Goal: Transaction & Acquisition: Purchase product/service

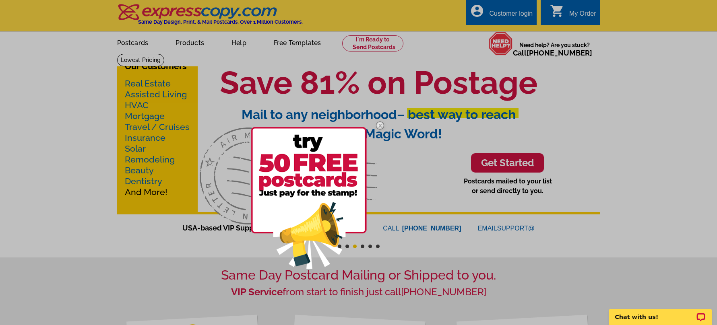
click at [145, 192] on div at bounding box center [358, 162] width 717 height 325
click at [145, 194] on div at bounding box center [358, 162] width 717 height 325
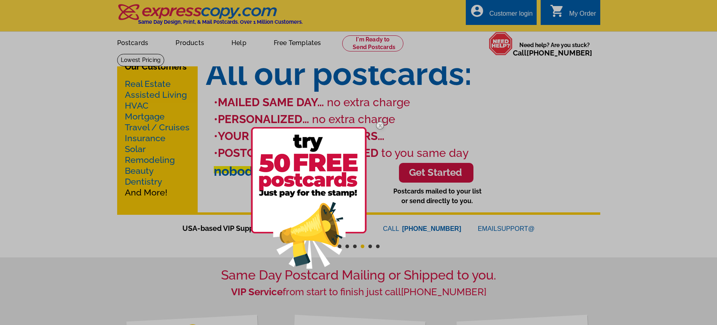
click at [304, 18] on div at bounding box center [358, 162] width 717 height 325
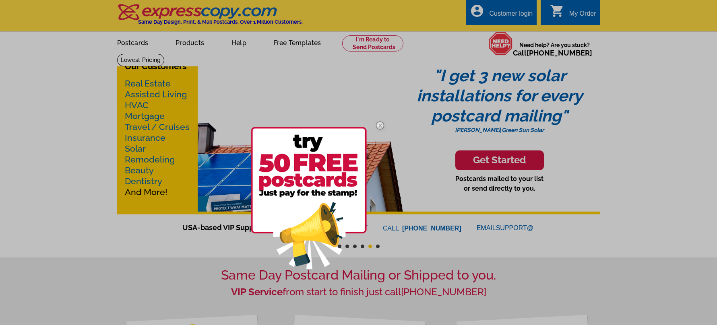
click at [381, 125] on img at bounding box center [379, 125] width 23 height 23
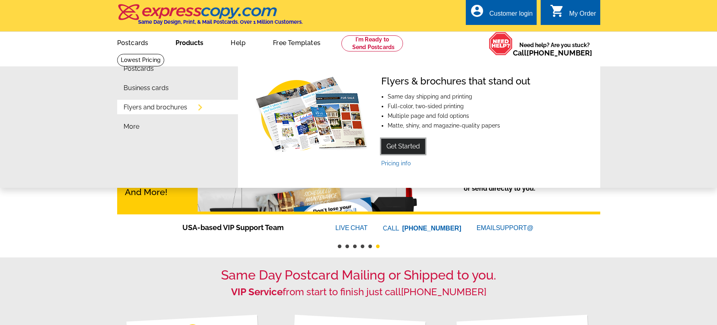
click at [405, 147] on link "Get Started" at bounding box center [403, 146] width 44 height 15
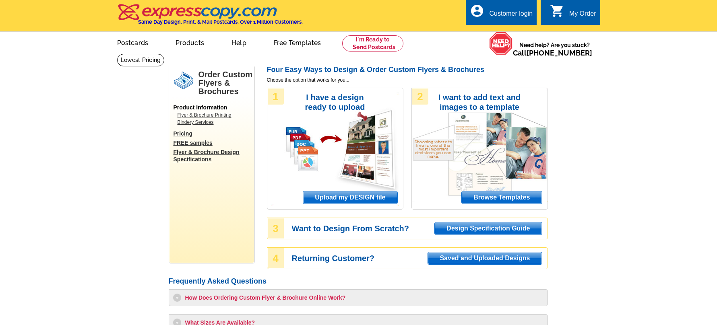
click at [193, 140] on link "FREE samples" at bounding box center [213, 142] width 81 height 7
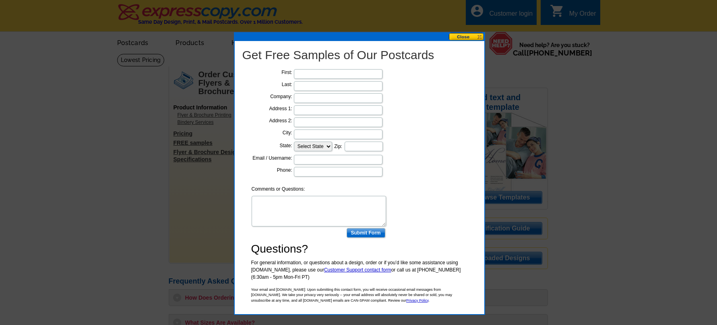
click at [461, 37] on button at bounding box center [466, 37] width 35 height 8
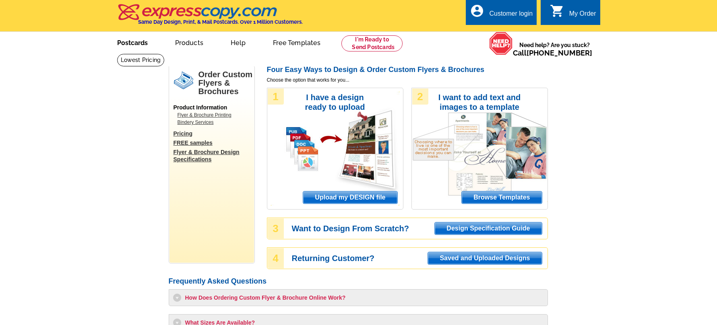
click at [122, 43] on link "Postcards" at bounding box center [132, 42] width 56 height 19
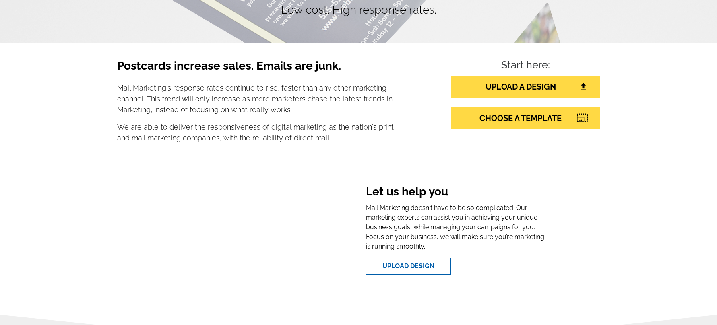
scroll to position [99, 0]
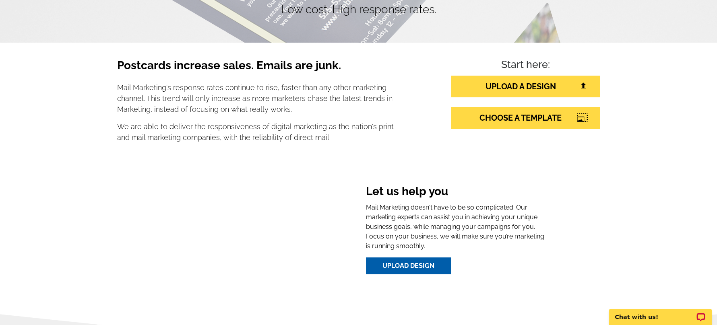
click at [409, 264] on link "Upload Design" at bounding box center [408, 266] width 85 height 17
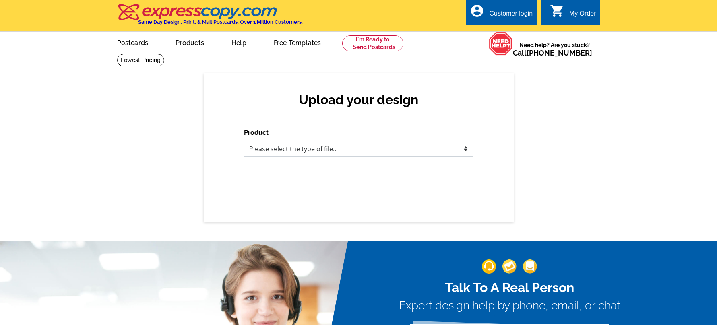
click at [353, 151] on select "Please select the type of file... Postcards Business Cards Letters and flyers G…" at bounding box center [358, 149] width 229 height 16
select select "1"
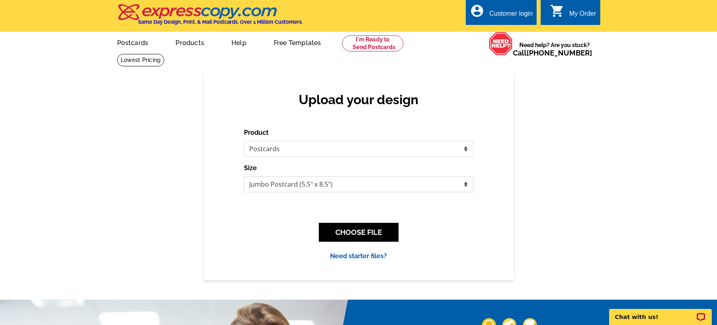
click at [354, 189] on select "Jumbo Postcard (5.5" x 8.5") Regular Postcard (4.25" x 5.6") Panoramic Postcard…" at bounding box center [358, 184] width 229 height 16
select select "9"
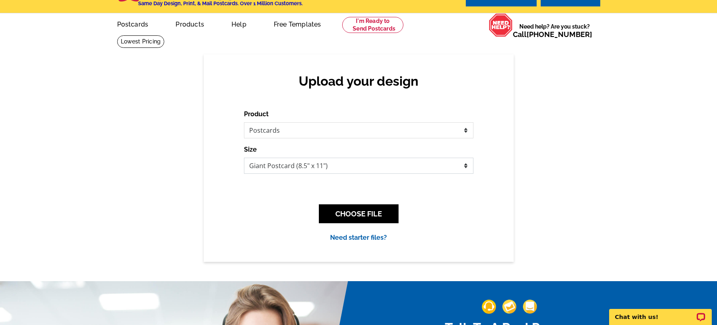
scroll to position [21, 0]
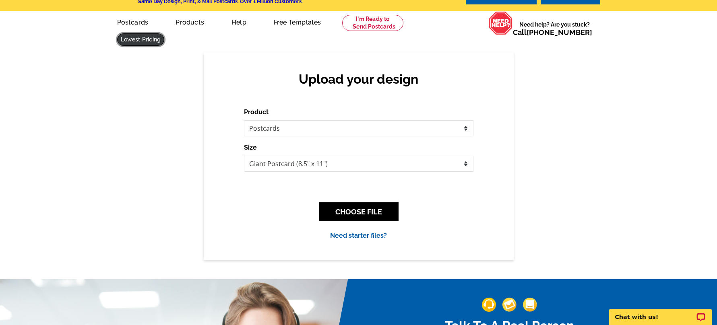
click at [165, 33] on link at bounding box center [140, 39] width 47 height 12
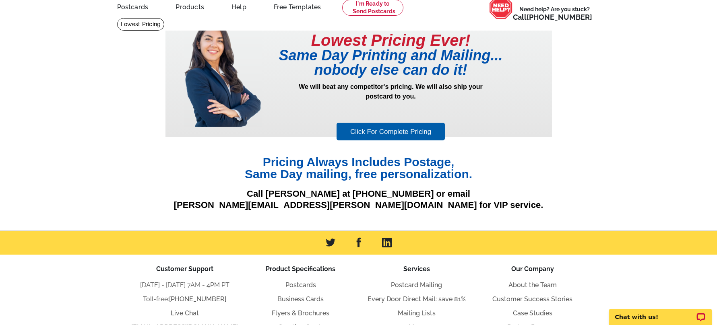
scroll to position [41, 0]
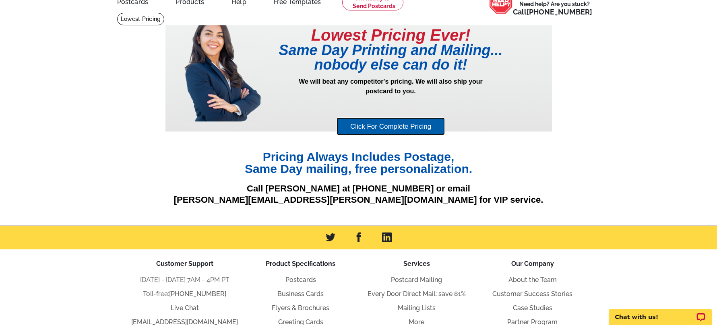
click at [398, 125] on link "Click For Complete Pricing" at bounding box center [391, 127] width 108 height 18
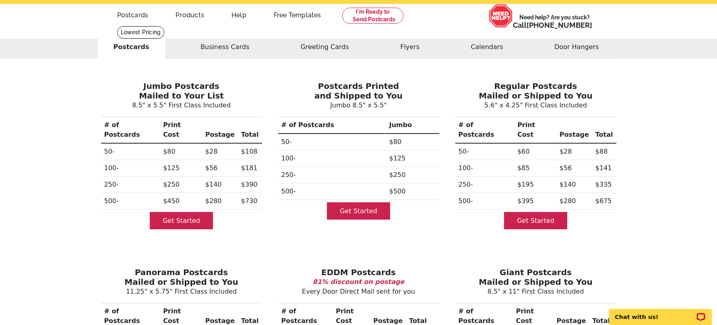
scroll to position [26, 0]
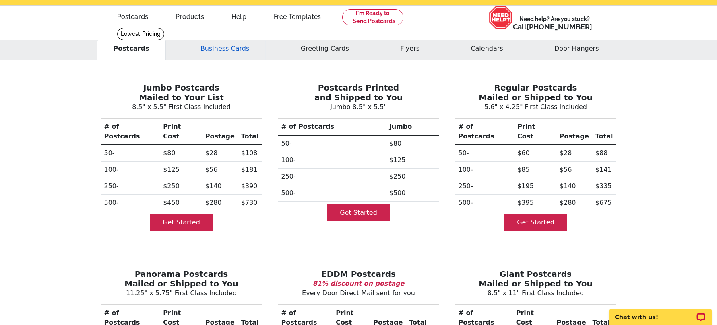
click at [243, 49] on button "Business Cards" at bounding box center [225, 48] width 82 height 23
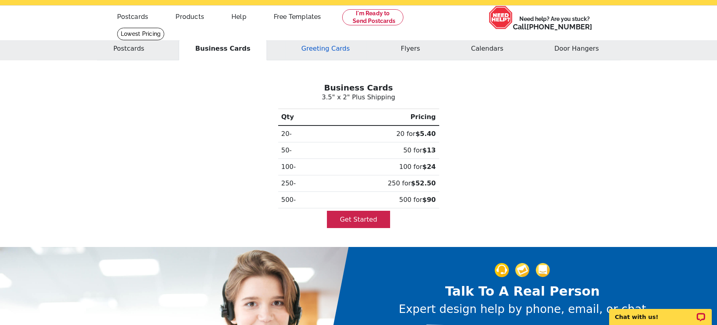
click at [326, 51] on button "Greeting Cards" at bounding box center [325, 48] width 81 height 23
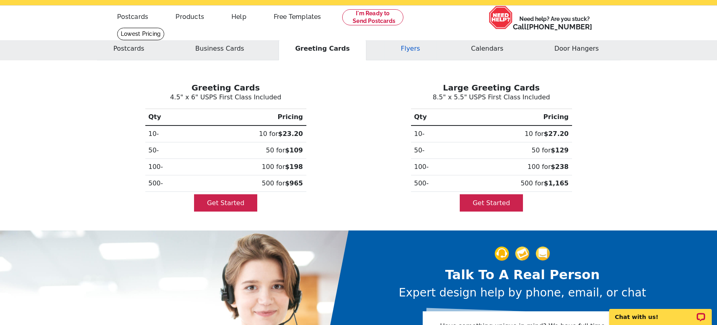
click at [415, 51] on button "Flyers" at bounding box center [410, 48] width 52 height 23
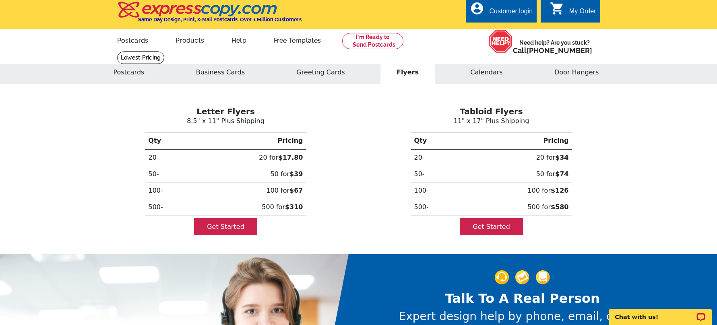
scroll to position [0, 0]
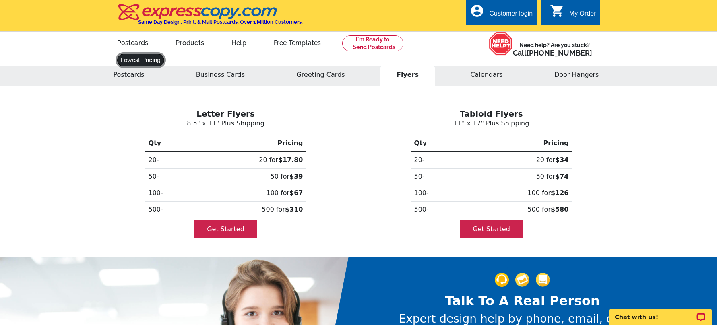
click at [165, 54] on link at bounding box center [140, 60] width 47 height 12
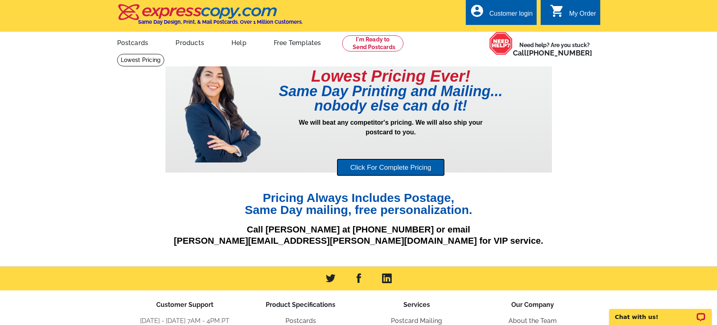
click at [357, 165] on link "Click For Complete Pricing" at bounding box center [391, 168] width 108 height 18
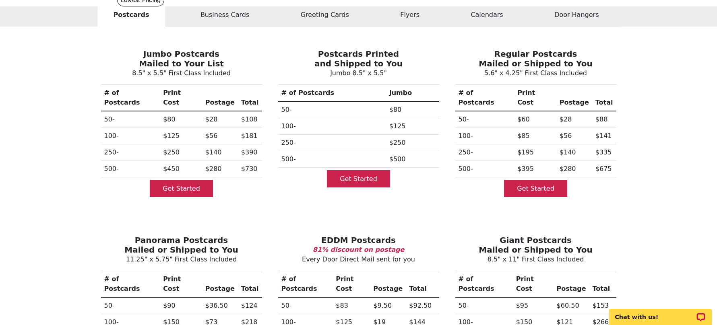
scroll to position [26, 0]
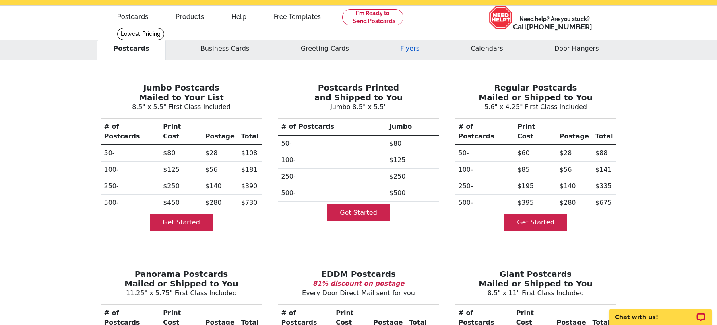
click at [412, 50] on button "Flyers" at bounding box center [410, 48] width 52 height 23
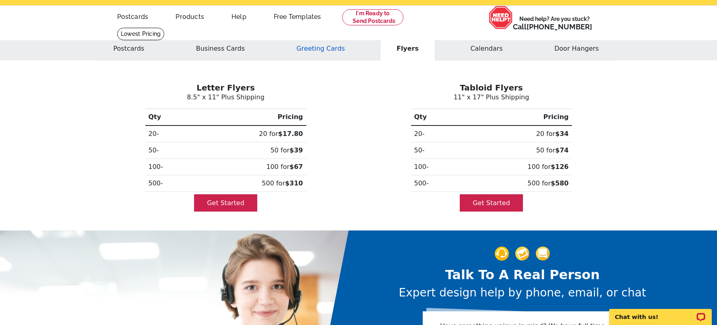
click at [306, 51] on button "Greeting Cards" at bounding box center [320, 48] width 81 height 23
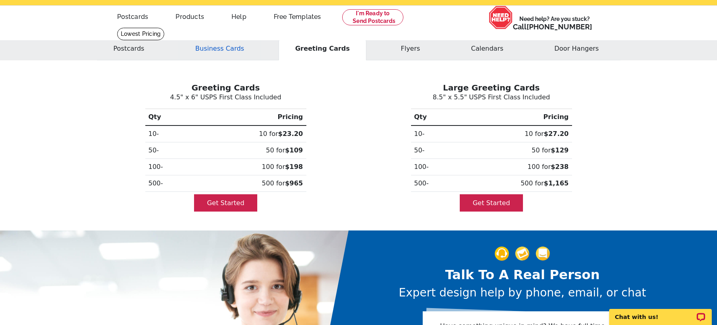
click at [219, 47] on button "Business Cards" at bounding box center [220, 48] width 82 height 23
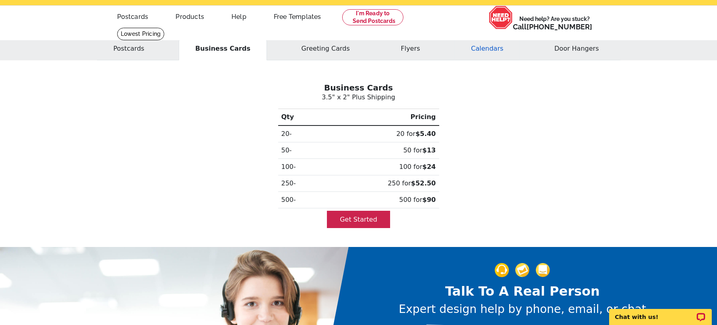
click at [496, 52] on button "Calendars" at bounding box center [486, 48] width 65 height 23
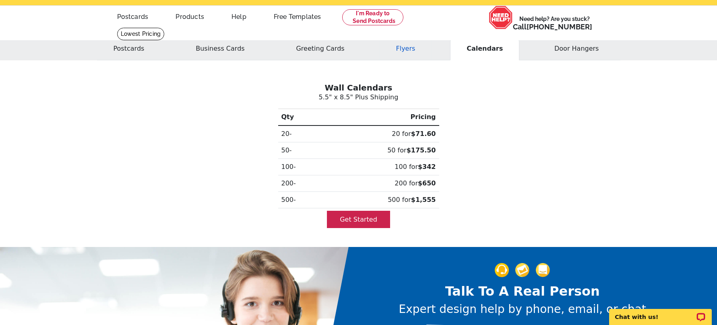
click at [408, 47] on button "Flyers" at bounding box center [406, 48] width 52 height 23
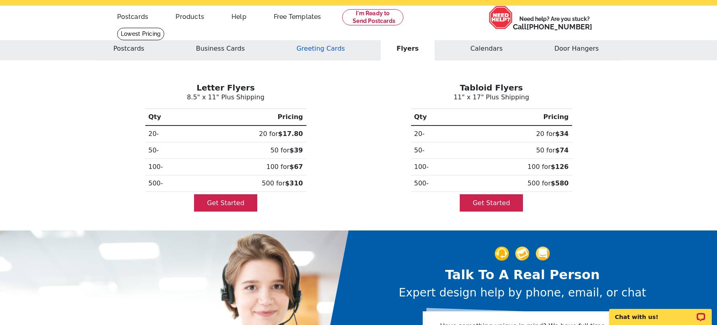
click at [311, 46] on button "Greeting Cards" at bounding box center [320, 48] width 81 height 23
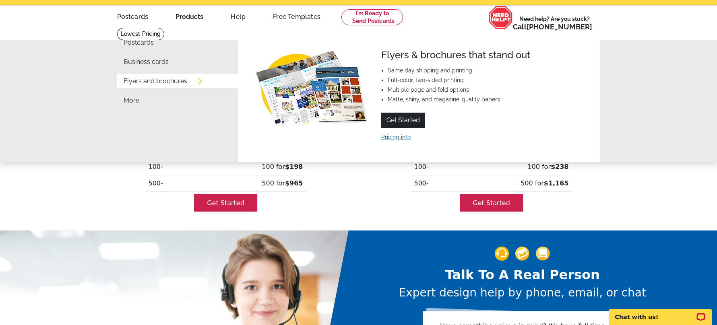
click at [403, 137] on link "Pricing info" at bounding box center [395, 137] width 29 height 6
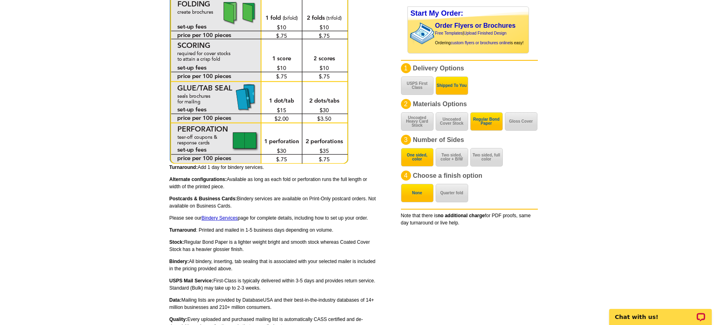
scroll to position [404, 0]
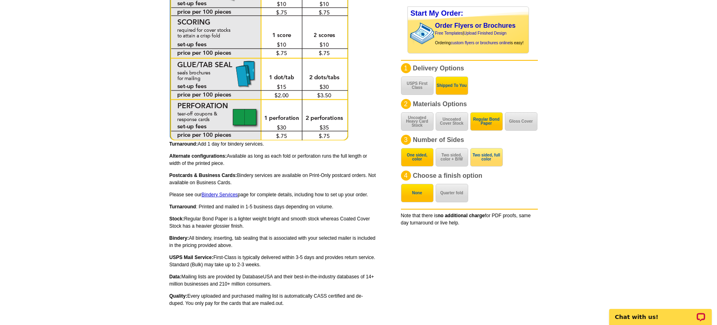
click at [489, 160] on button "Two sided, full color" at bounding box center [486, 157] width 33 height 19
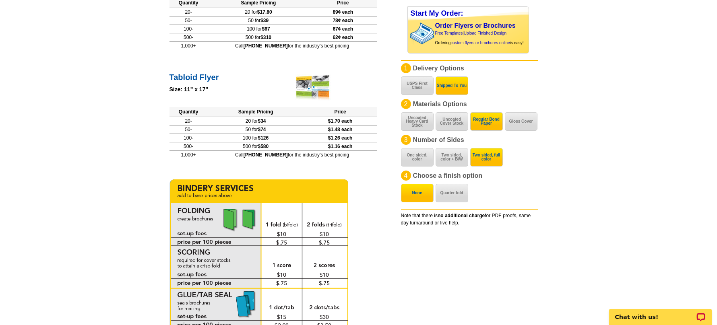
scroll to position [90, 0]
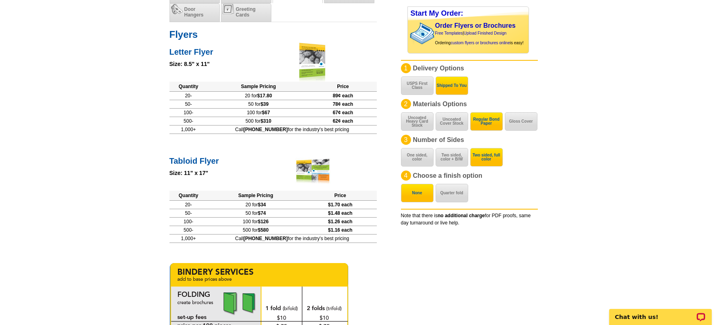
click at [316, 167] on div at bounding box center [312, 170] width 40 height 39
click at [203, 159] on h2 "Tabloid Flyer" at bounding box center [272, 160] width 207 height 12
click at [450, 192] on button "Quarter fold" at bounding box center [452, 193] width 33 height 19
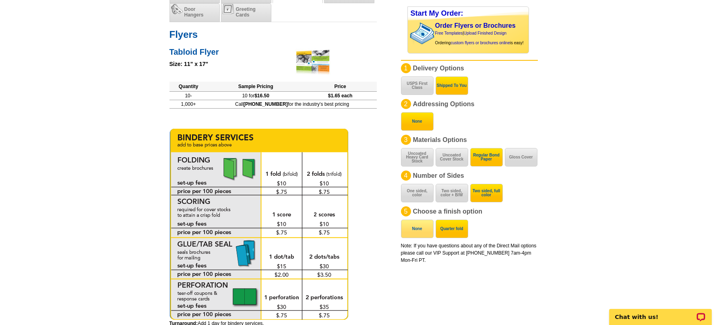
click at [425, 228] on button "None" at bounding box center [417, 229] width 33 height 19
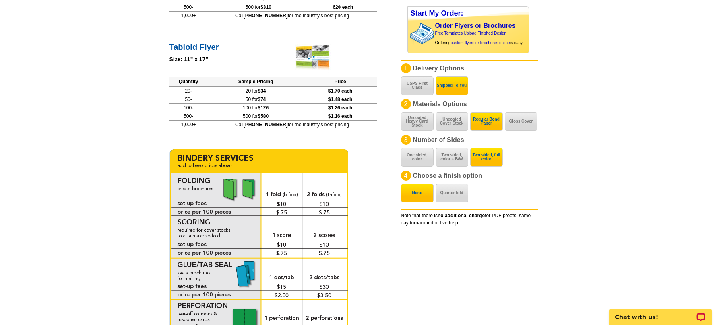
scroll to position [58, 0]
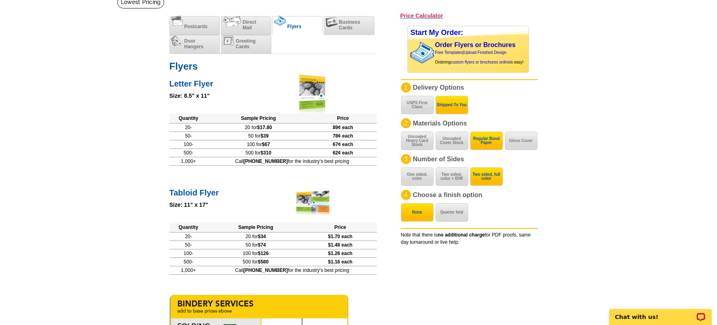
click at [424, 16] on h3 "Price Calculator" at bounding box center [421, 15] width 43 height 7
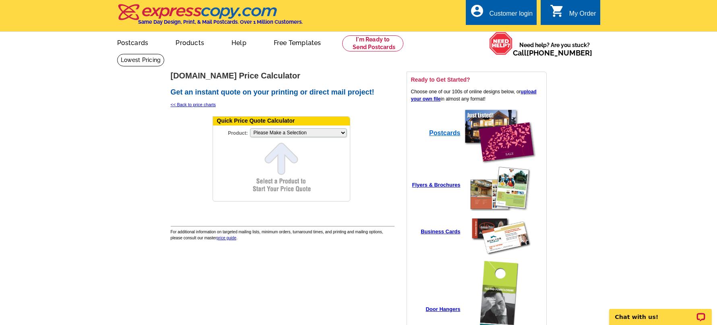
click at [448, 134] on strong "Postcards" at bounding box center [444, 133] width 31 height 7
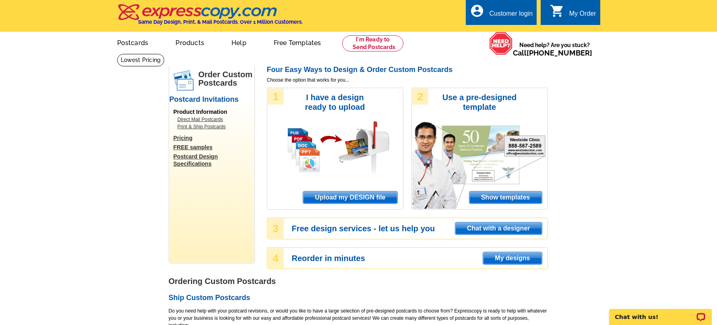
click at [497, 198] on span "Show templates" at bounding box center [505, 198] width 72 height 12
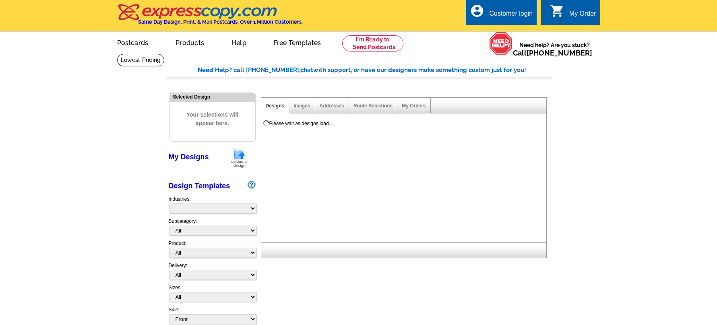
select select "971"
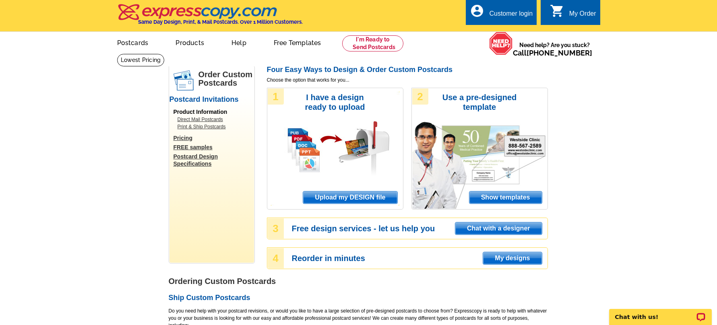
click at [366, 196] on span "Upload my DESIGN file" at bounding box center [350, 198] width 94 height 12
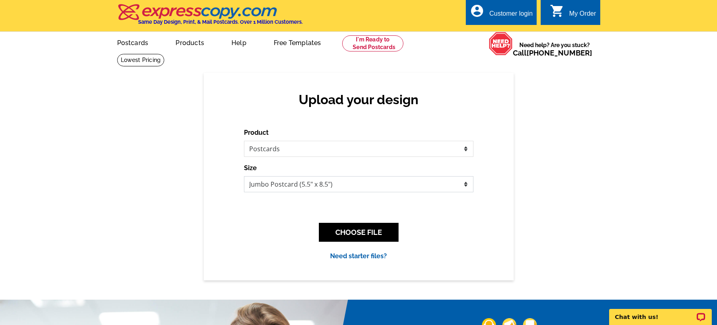
click at [365, 187] on select "Jumbo Postcard (5.5" x 8.5") Regular Postcard (4.25" x 5.6") Panoramic Postcard…" at bounding box center [358, 184] width 229 height 16
select select "9"
click at [370, 229] on button "CHOOSE FILE" at bounding box center [359, 232] width 80 height 19
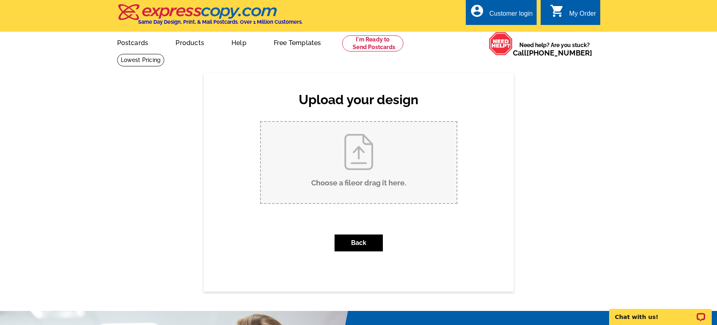
click at [353, 162] on input "Choose a file or drag it here ." at bounding box center [359, 162] width 196 height 81
